Goal: Task Accomplishment & Management: Use online tool/utility

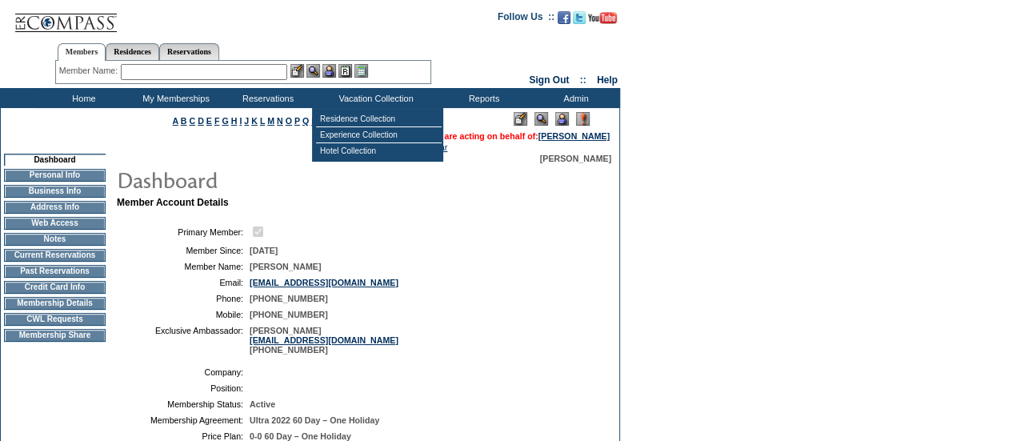
click at [562, 122] on img at bounding box center [562, 119] width 14 height 14
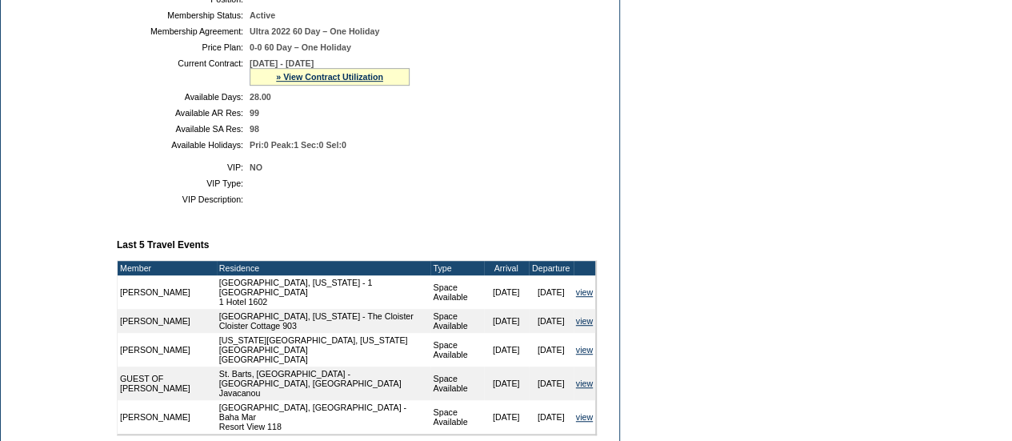
scroll to position [218, 0]
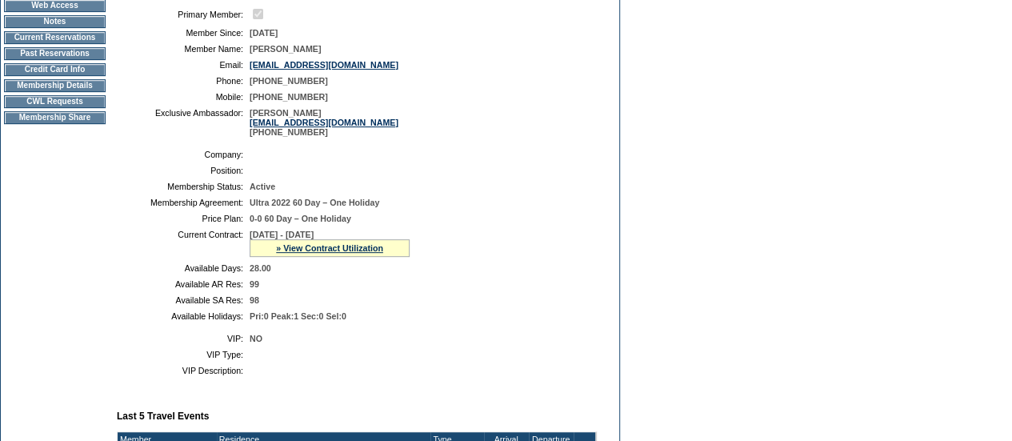
click at [59, 108] on td "CWL Requests" at bounding box center [55, 101] width 102 height 13
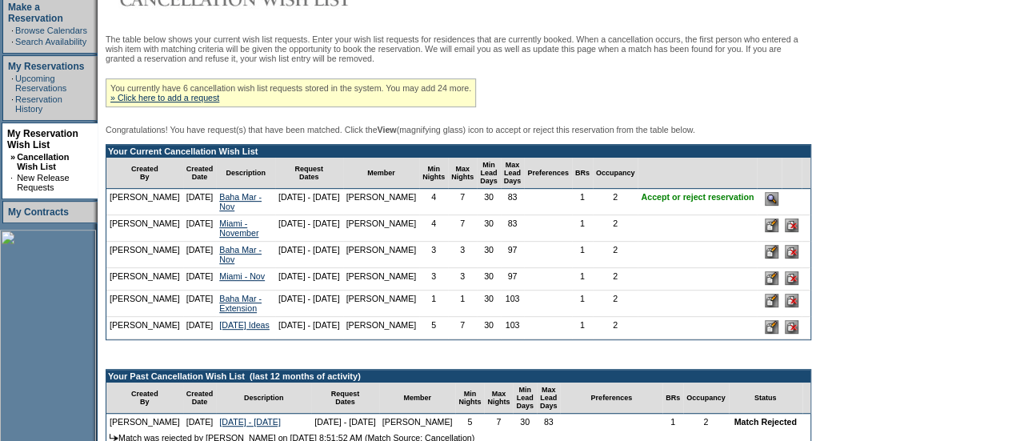
scroll to position [280, 0]
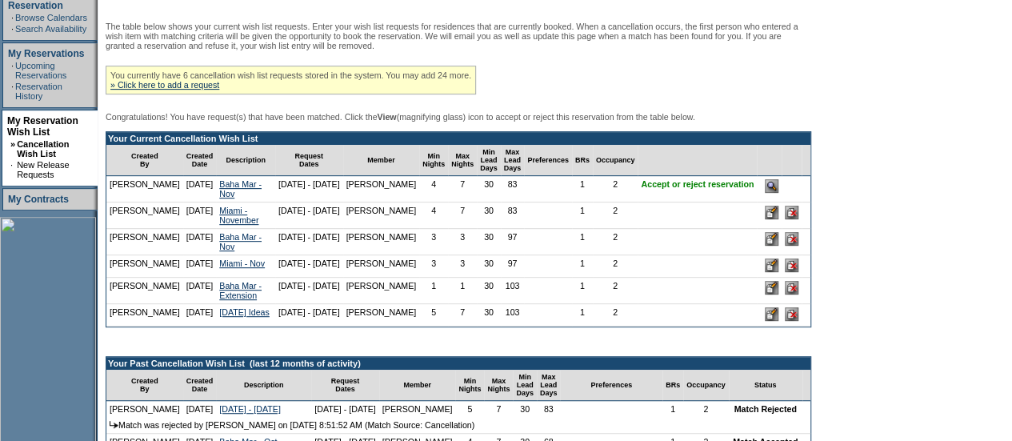
click at [778, 193] on input "image" at bounding box center [772, 186] width 14 height 14
